Goal: Transaction & Acquisition: Purchase product/service

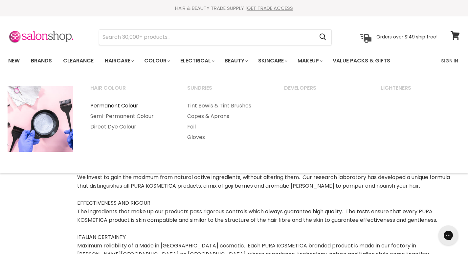
click at [126, 105] on link "Permanent Colour" at bounding box center [130, 105] width 96 height 11
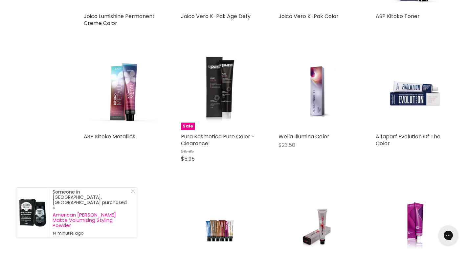
scroll to position [1378, 0]
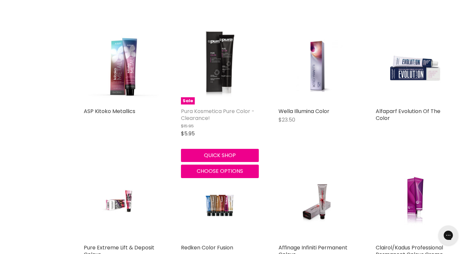
click at [187, 107] on link "Pura Kosmetica Pure Color - Clearance!" at bounding box center [218, 114] width 74 height 14
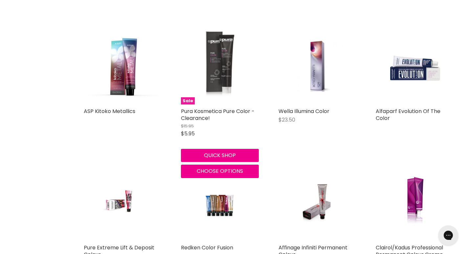
click at [188, 97] on span "Sale" at bounding box center [188, 101] width 14 height 8
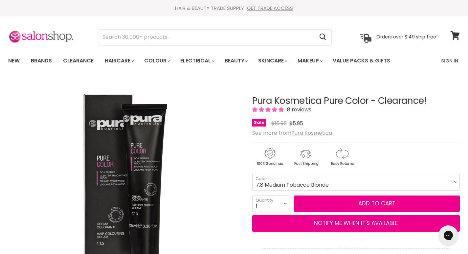
click at [252, 174] on select "1.2 [PERSON_NAME] 4.2 Medium [PERSON_NAME] 4.7 Medium Cocoa Chestnut 5.1 Light …" at bounding box center [356, 182] width 208 height 16
select select "7.8 Medium Tobacco Blonde"
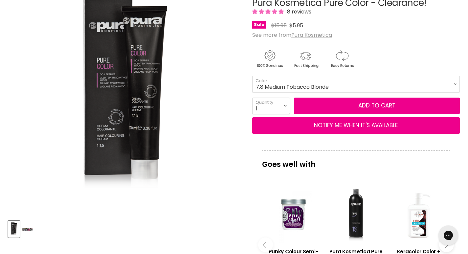
scroll to position [66, 0]
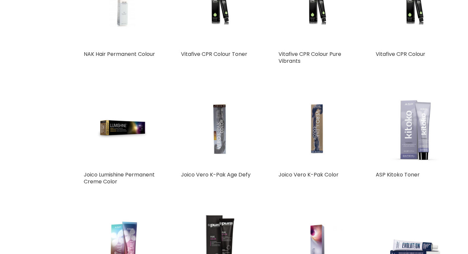
scroll to position [1195, 0]
